Goal: Find specific fact: Find specific fact

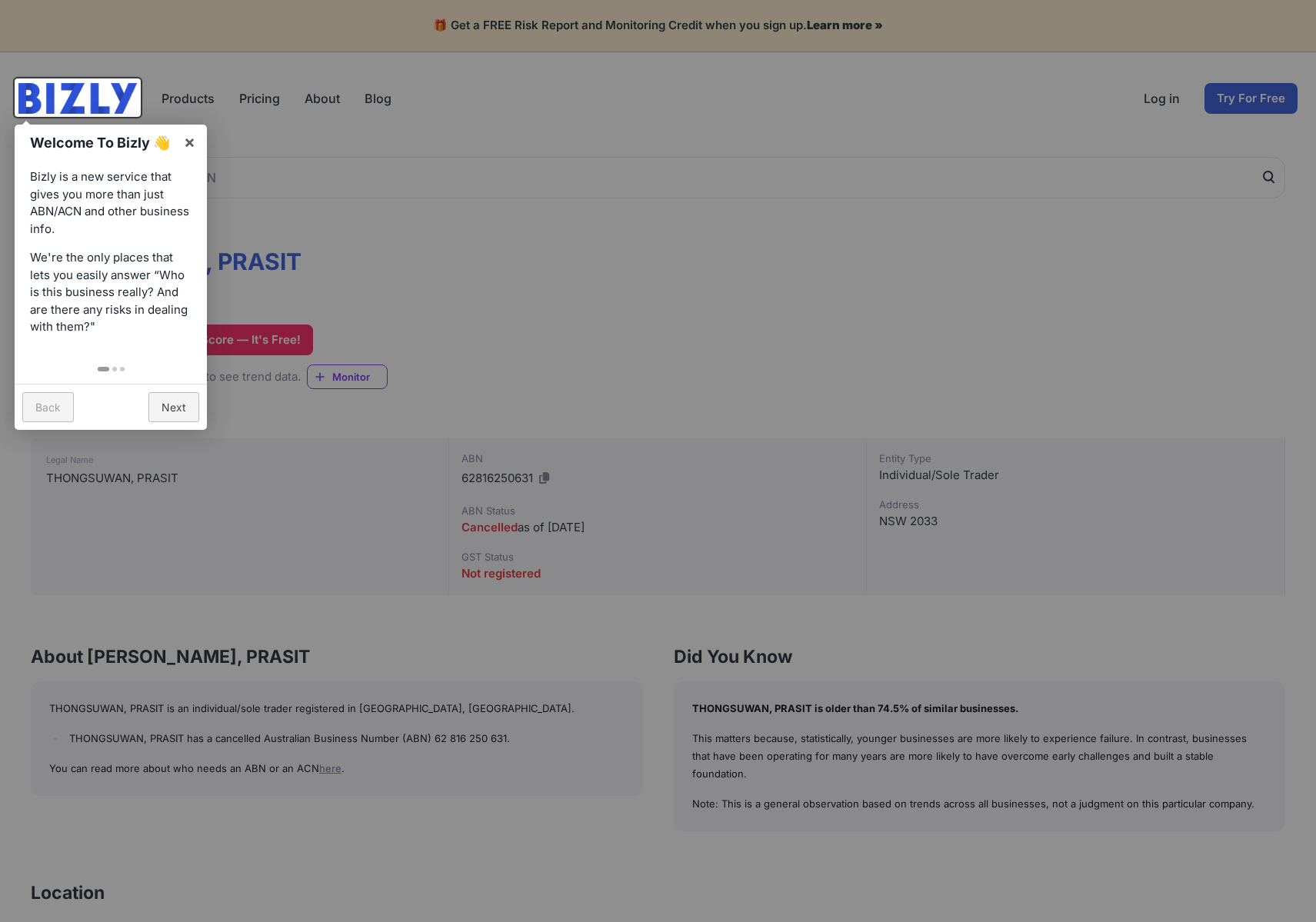
click at [530, 293] on div at bounding box center [658, 461] width 1316 height 922
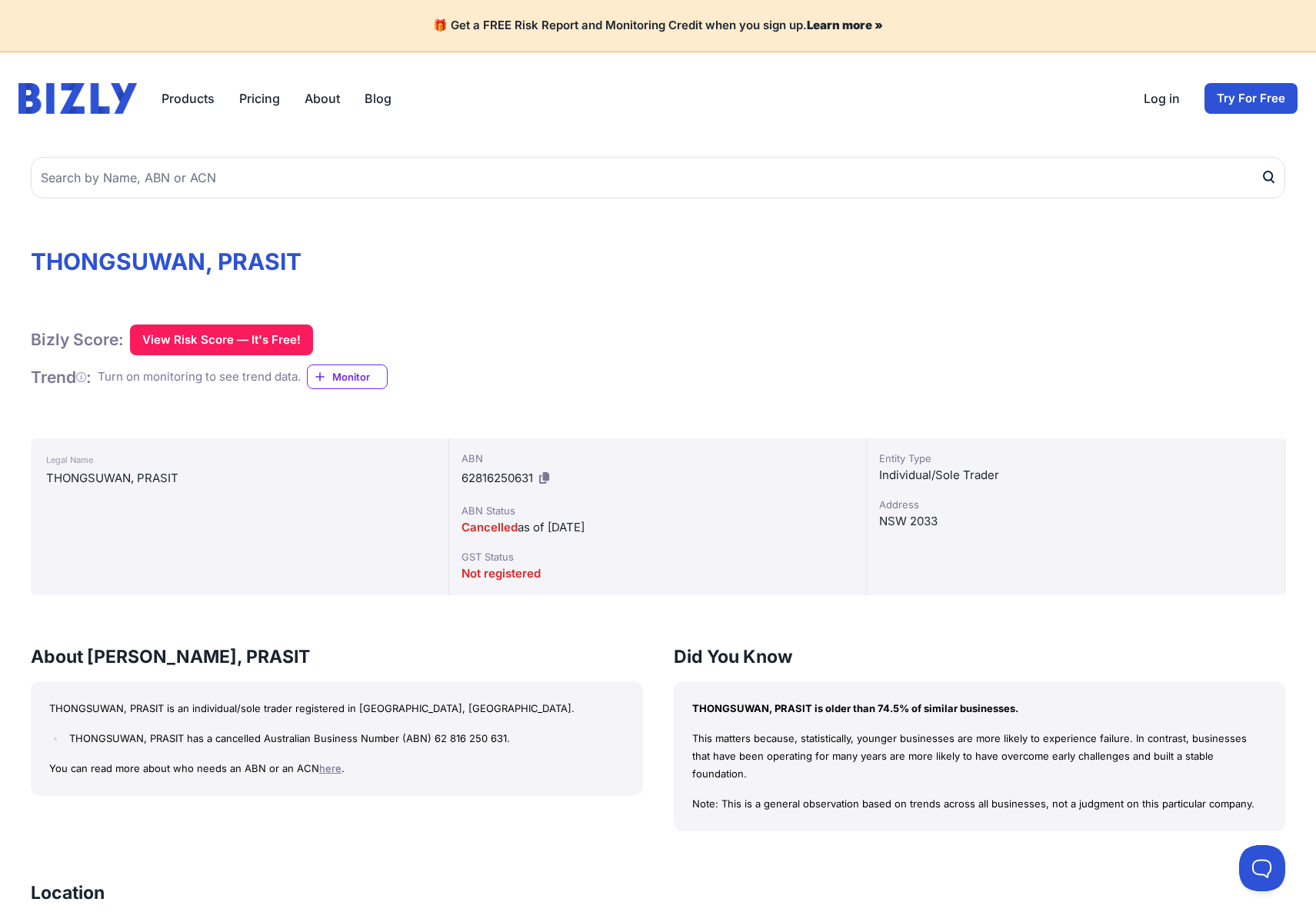
drag, startPoint x: 618, startPoint y: 526, endPoint x: 611, endPoint y: 525, distance: 7.1
click at [611, 525] on div "Cancelled as of 11/07/2012" at bounding box center [658, 528] width 393 height 18
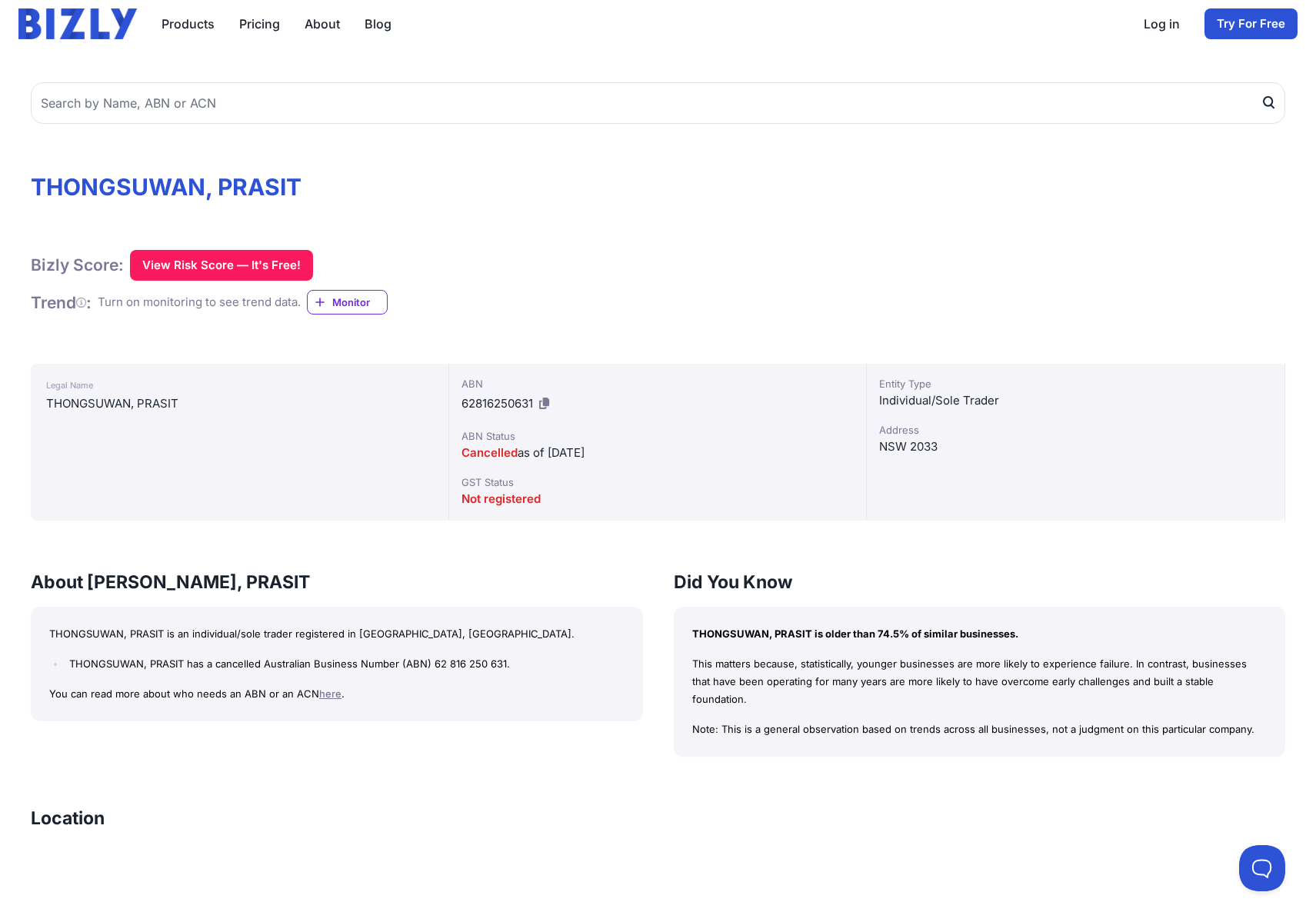
scroll to position [110, 0]
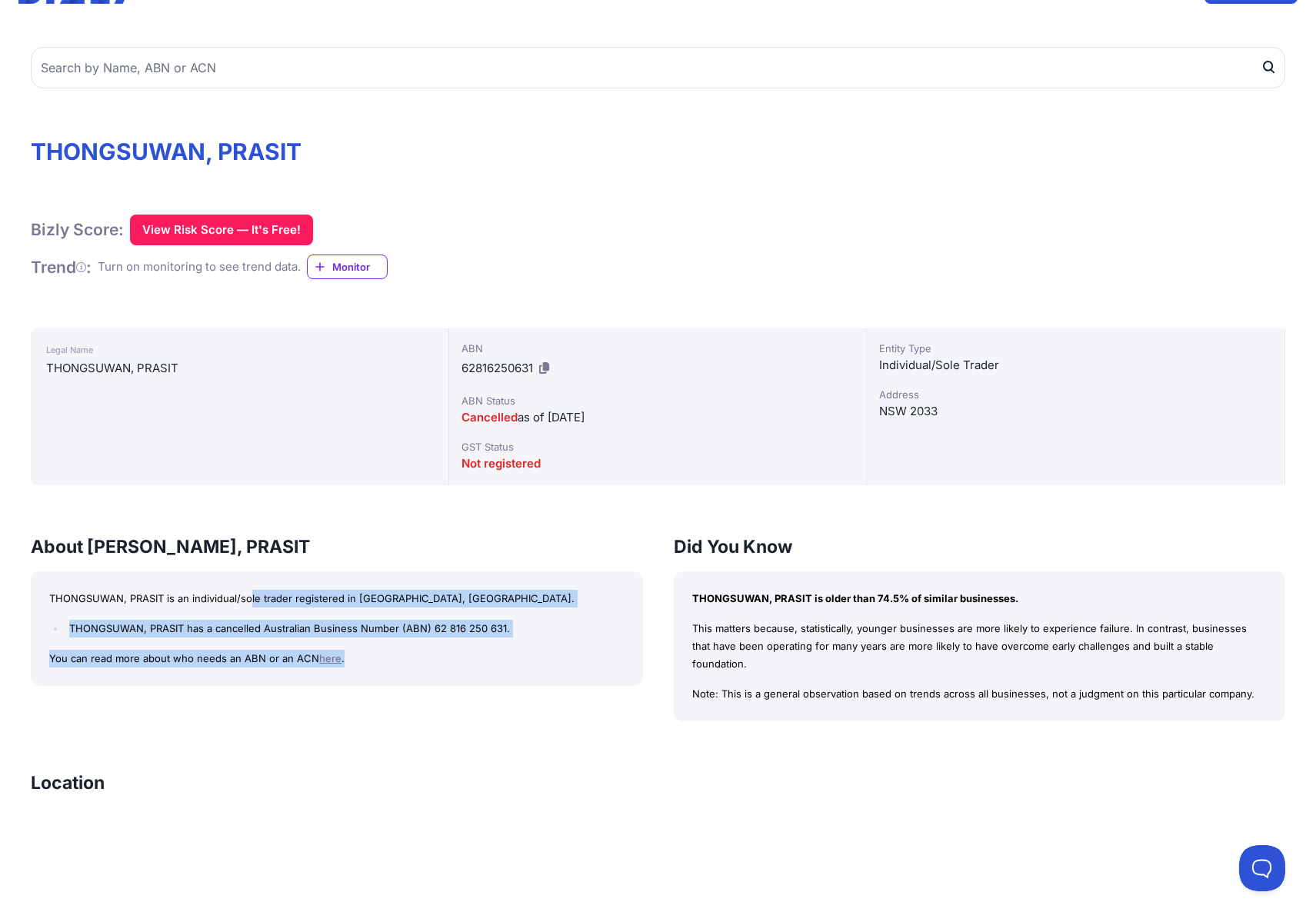
drag, startPoint x: 282, startPoint y: 595, endPoint x: 594, endPoint y: 664, distance: 319.5
click at [589, 664] on div "THONGSUWAN, PRASIT is an individual/sole trader registered in NSW, Australia. T…" at bounding box center [337, 628] width 613 height 114
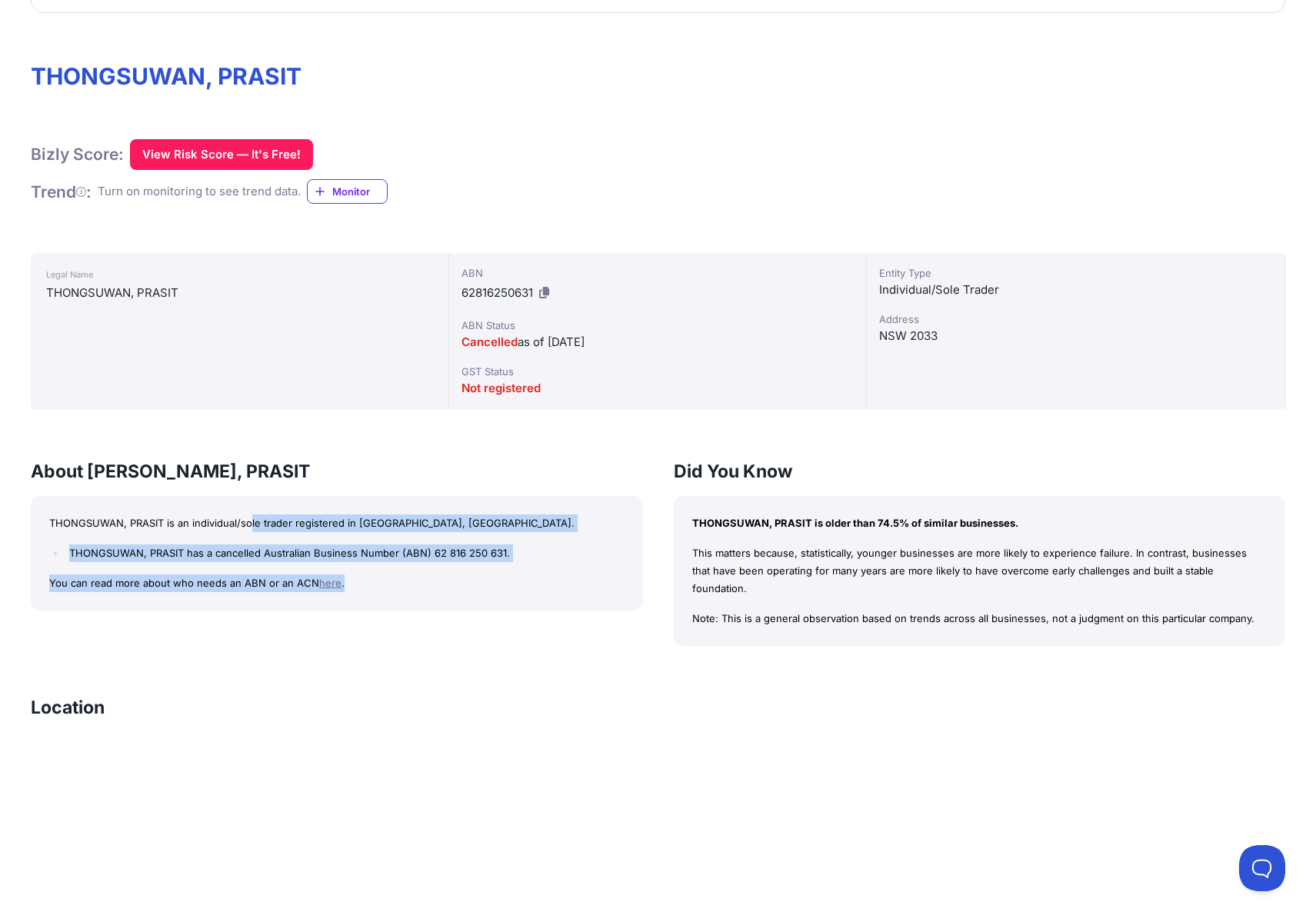
scroll to position [84, 0]
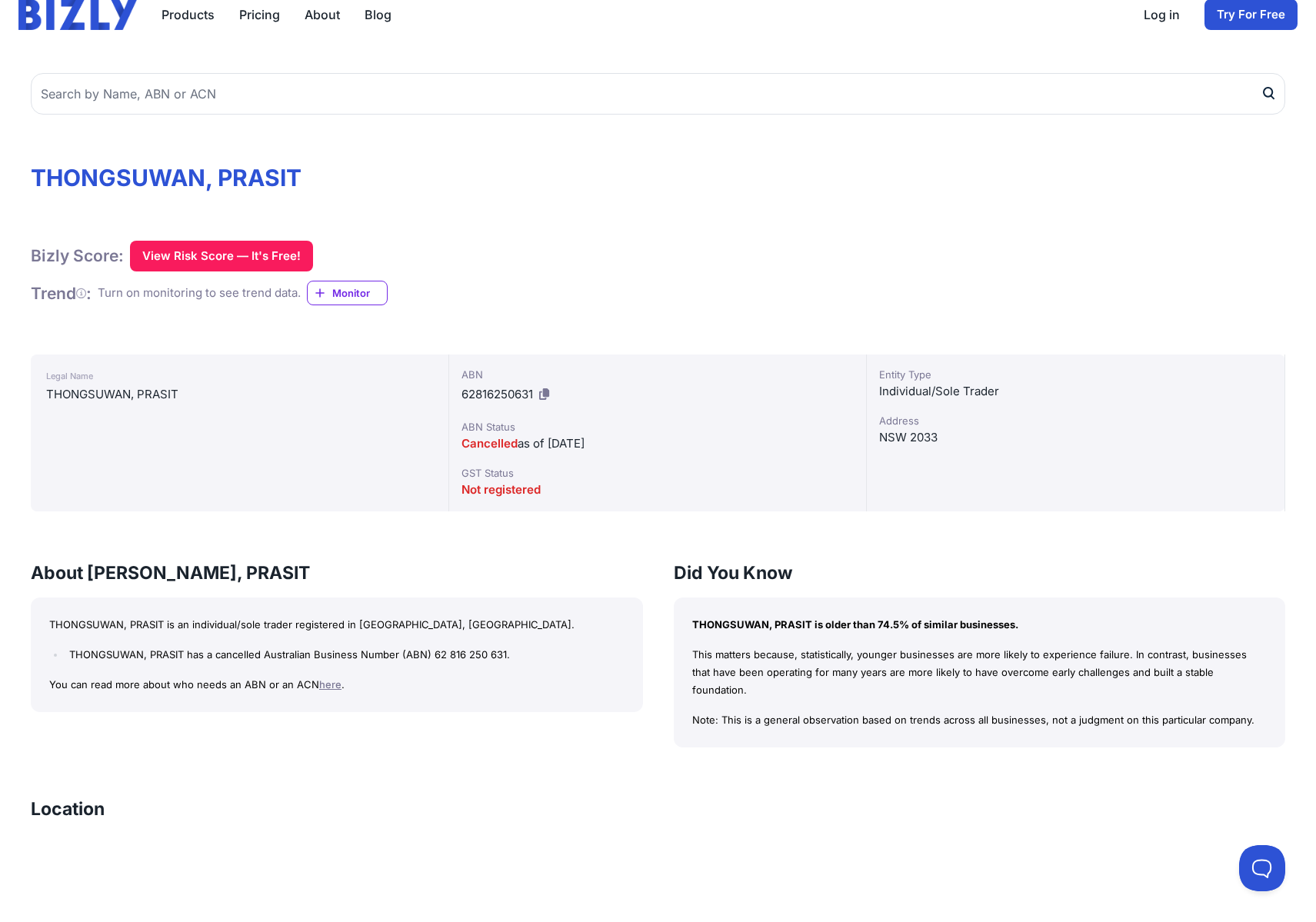
click at [109, 391] on div "THONGSUWAN, PRASIT" at bounding box center [239, 394] width 387 height 18
drag, startPoint x: 109, startPoint y: 391, endPoint x: 80, endPoint y: 397, distance: 29.6
click at [80, 397] on div "THONGSUWAN, PRASIT" at bounding box center [239, 394] width 387 height 18
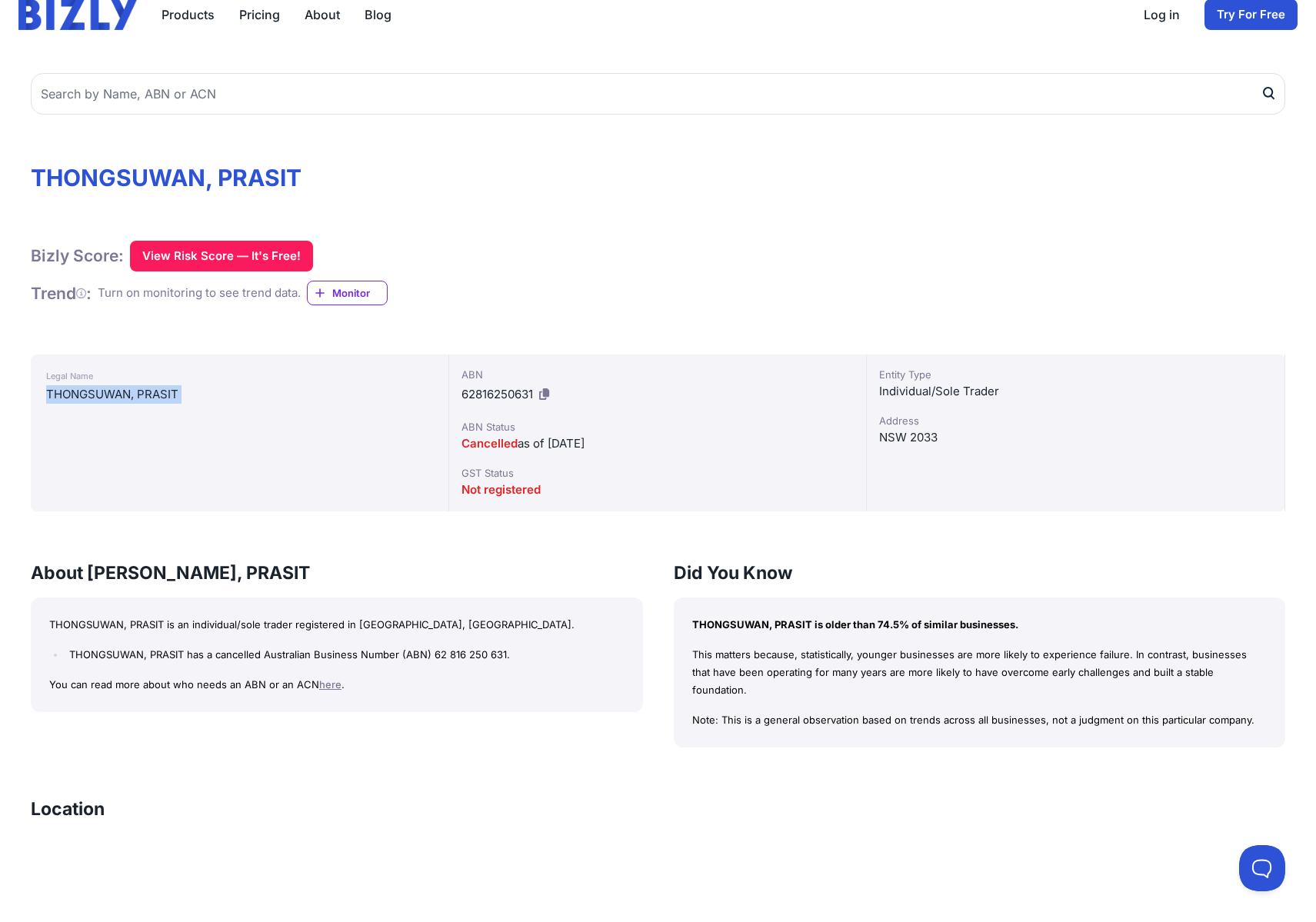
click at [80, 397] on div "THONGSUWAN, PRASIT" at bounding box center [239, 394] width 387 height 18
drag, startPoint x: 189, startPoint y: 395, endPoint x: 48, endPoint y: 391, distance: 141.1
click at [48, 391] on div "THONGSUWAN, PRASIT" at bounding box center [239, 394] width 387 height 18
copy div "THONGSUWAN, PRASIT"
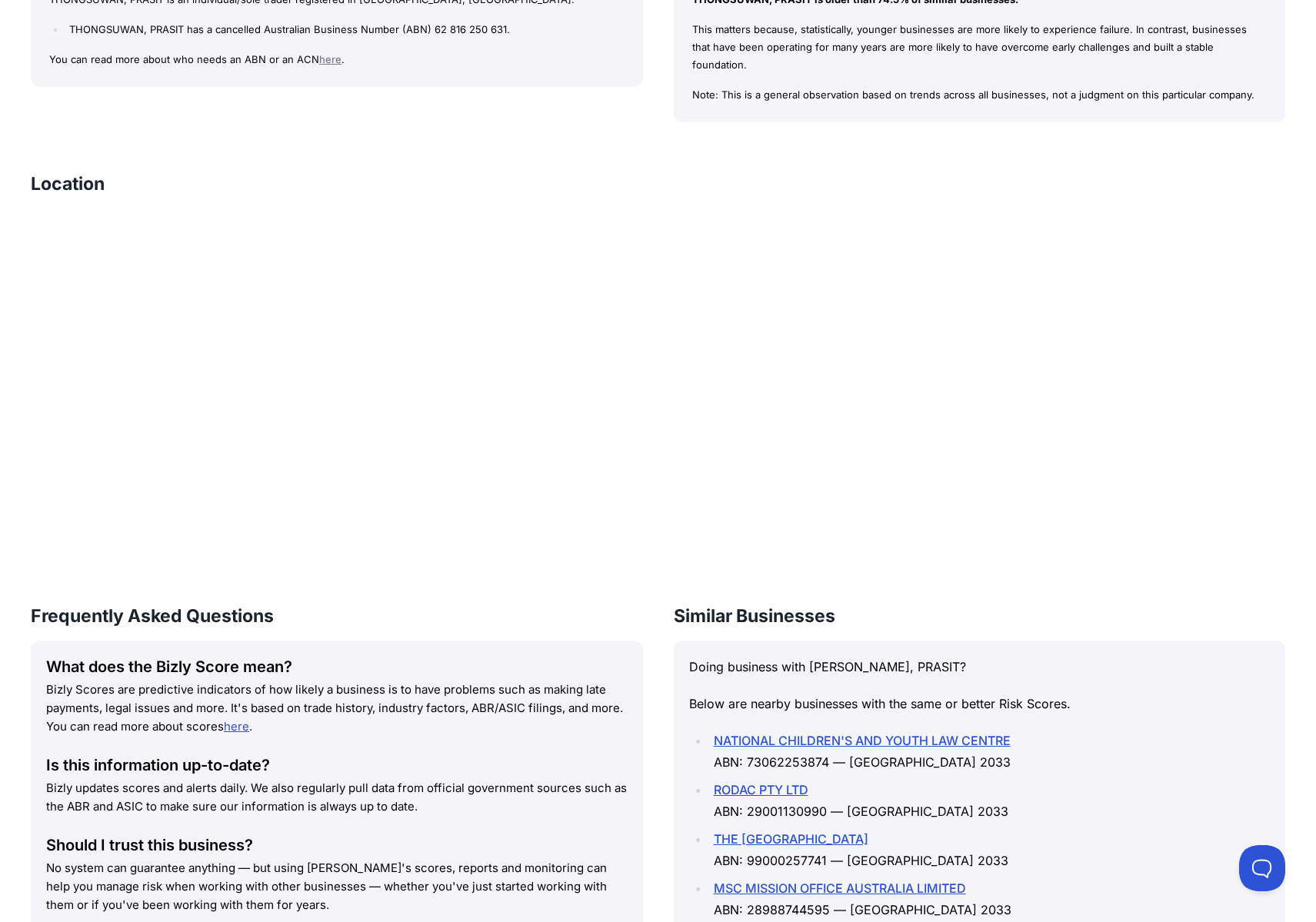
scroll to position [871, 0]
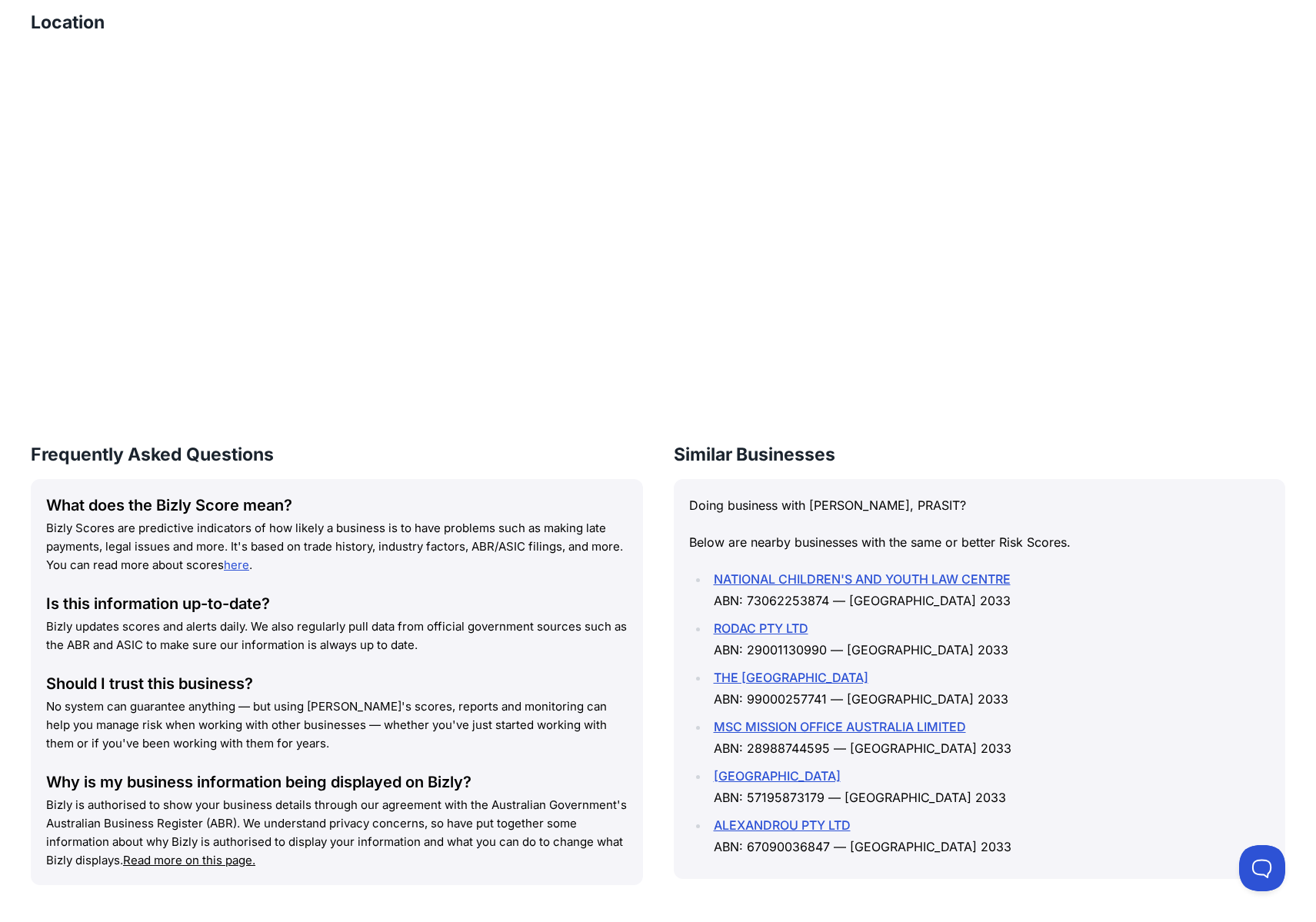
click at [1043, 595] on ul "NATIONAL CHILDREN'S AND YOUTH LAW CENTRE ABN: 73062253874 — [GEOGRAPHIC_DATA] 2…" at bounding box center [980, 713] width 582 height 289
drag, startPoint x: 1032, startPoint y: 595, endPoint x: 1070, endPoint y: 685, distance: 97.7
click at [1070, 685] on ul "NATIONAL CHILDREN'S AND YOUTH LAW CENTRE ABN: 73062253874 — [GEOGRAPHIC_DATA] 2…" at bounding box center [980, 713] width 582 height 289
